Goal: Task Accomplishment & Management: Manage account settings

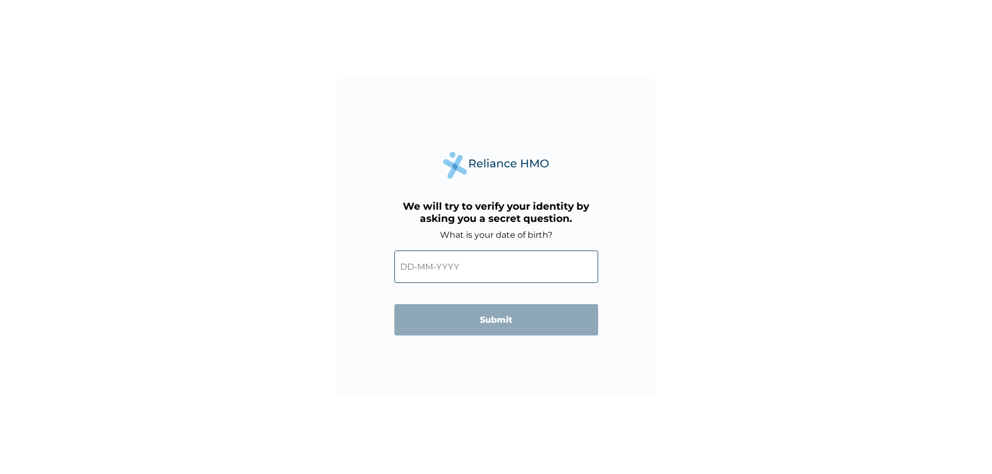
click at [434, 265] on input "text" at bounding box center [496, 266] width 204 height 32
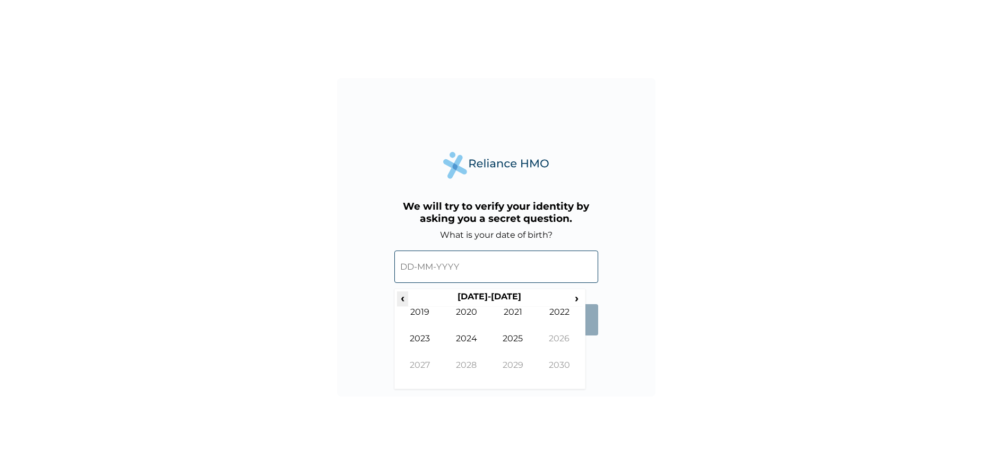
click at [400, 297] on span "‹" at bounding box center [402, 297] width 11 height 13
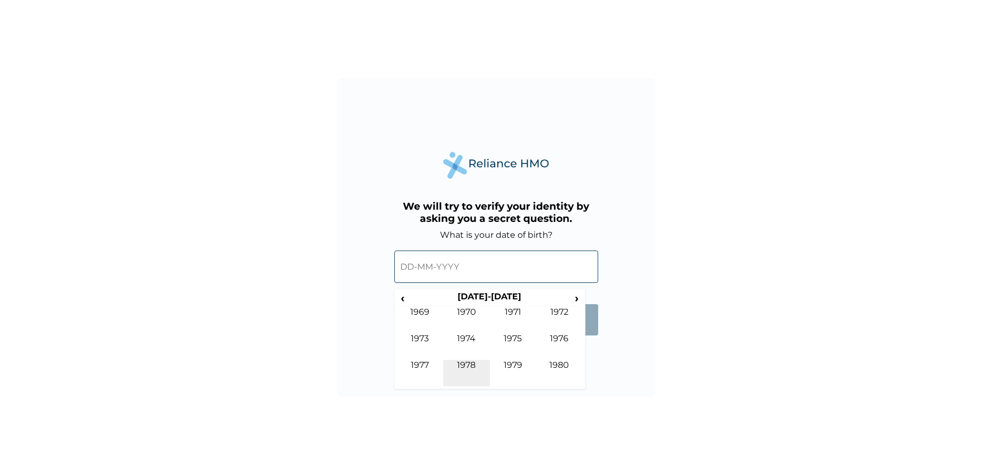
click at [476, 365] on td "1978" at bounding box center [466, 373] width 47 height 27
click at [517, 338] on td "[DATE]" at bounding box center [513, 346] width 47 height 27
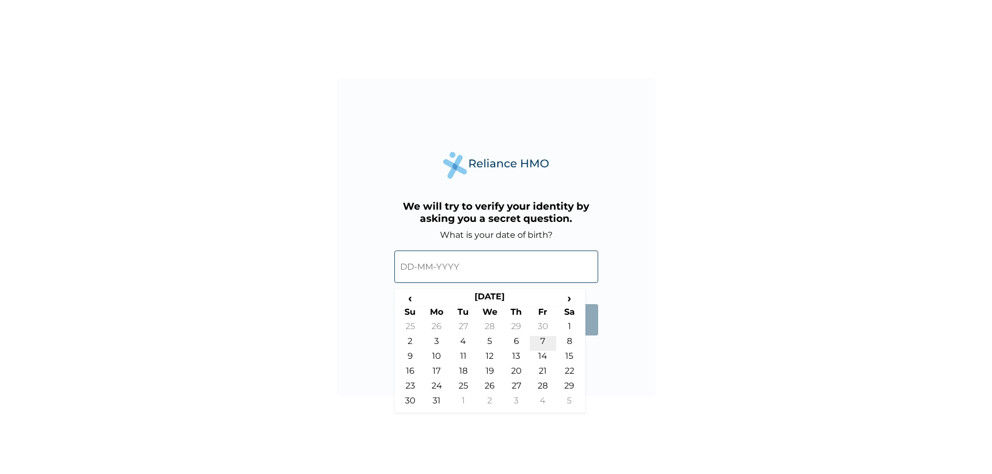
click at [542, 340] on td "7" at bounding box center [543, 343] width 27 height 15
type input "[DATE]"
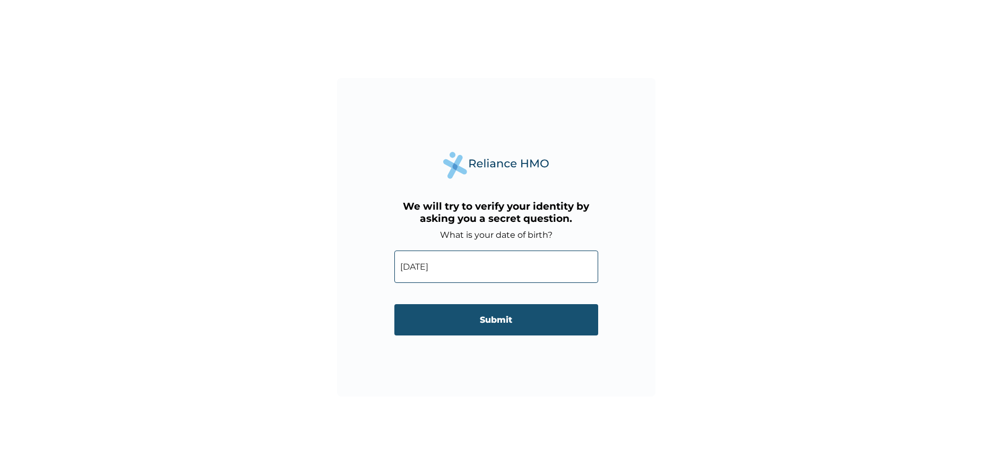
click at [525, 323] on input "Submit" at bounding box center [496, 319] width 204 height 31
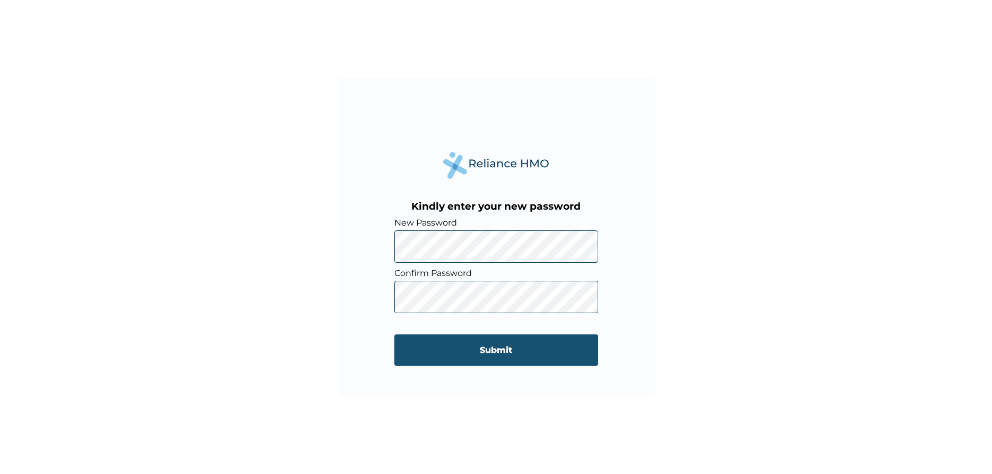
click at [467, 349] on input "Submit" at bounding box center [496, 349] width 204 height 31
click at [463, 352] on input "Submit" at bounding box center [496, 349] width 204 height 31
